Goal: Check status: Check status

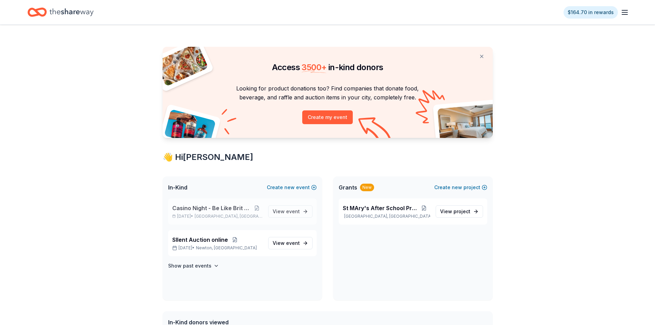
drag, startPoint x: 212, startPoint y: 210, endPoint x: 205, endPoint y: 210, distance: 6.2
click at [212, 210] on span "Casino Night - Be Like Brit 15 Years" at bounding box center [211, 208] width 79 height 8
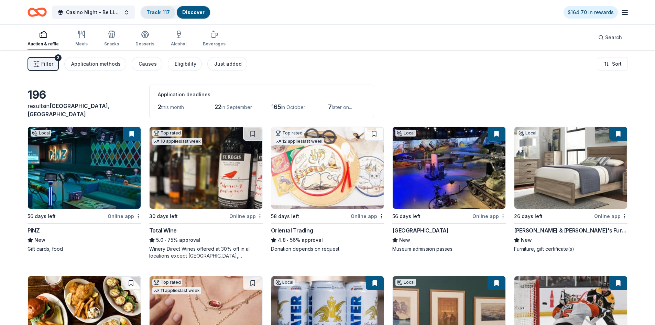
click at [158, 15] on div "Track · 117" at bounding box center [158, 12] width 34 height 12
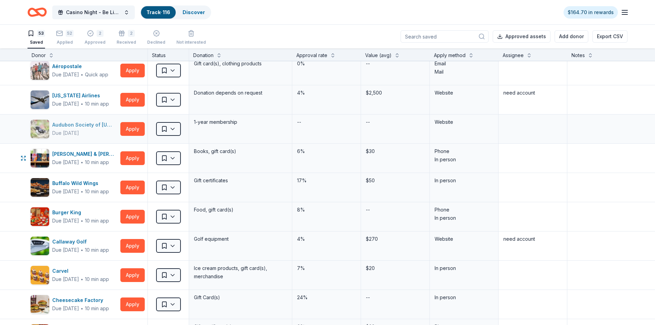
scroll to position [69, 0]
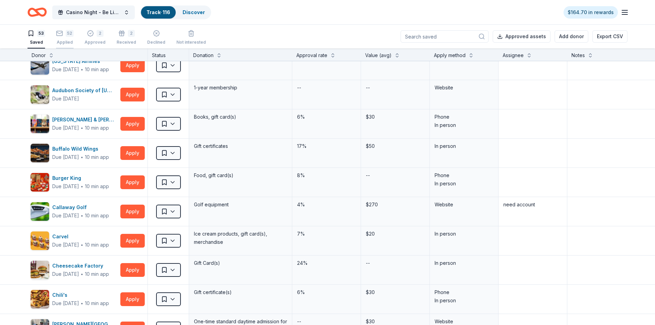
click at [66, 35] on div "52" at bounding box center [70, 33] width 8 height 7
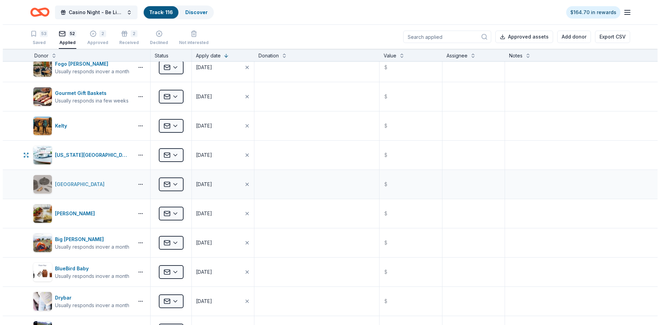
scroll to position [550, 0]
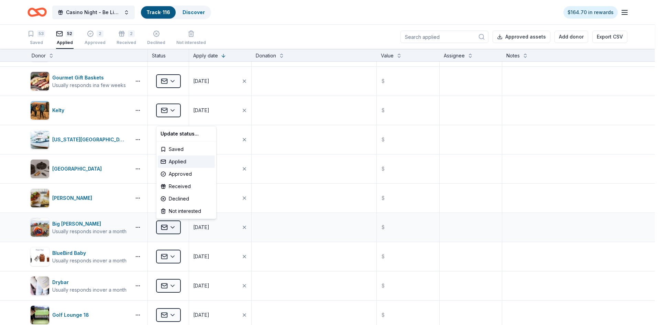
click at [175, 230] on html "Casino Night - Be Like Brit 15 Years Track · 116 Discover $164.70 in rewards 53…" at bounding box center [330, 162] width 660 height 325
click at [176, 199] on div "Declined" at bounding box center [186, 199] width 57 height 12
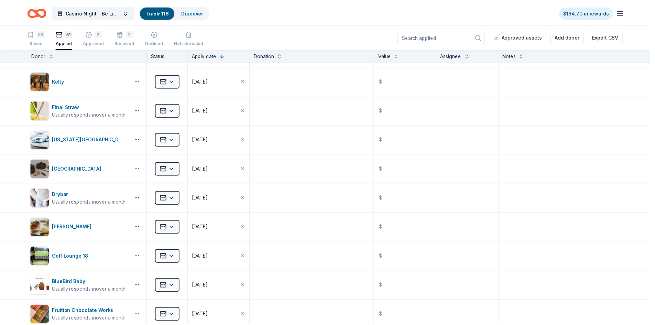
scroll to position [492, 0]
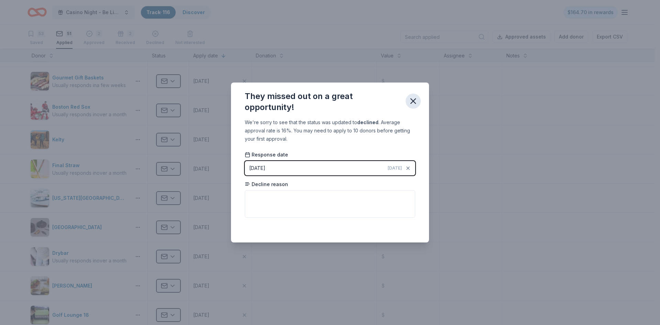
click at [414, 104] on icon "button" at bounding box center [414, 101] width 10 height 10
